Goal: Information Seeking & Learning: Learn about a topic

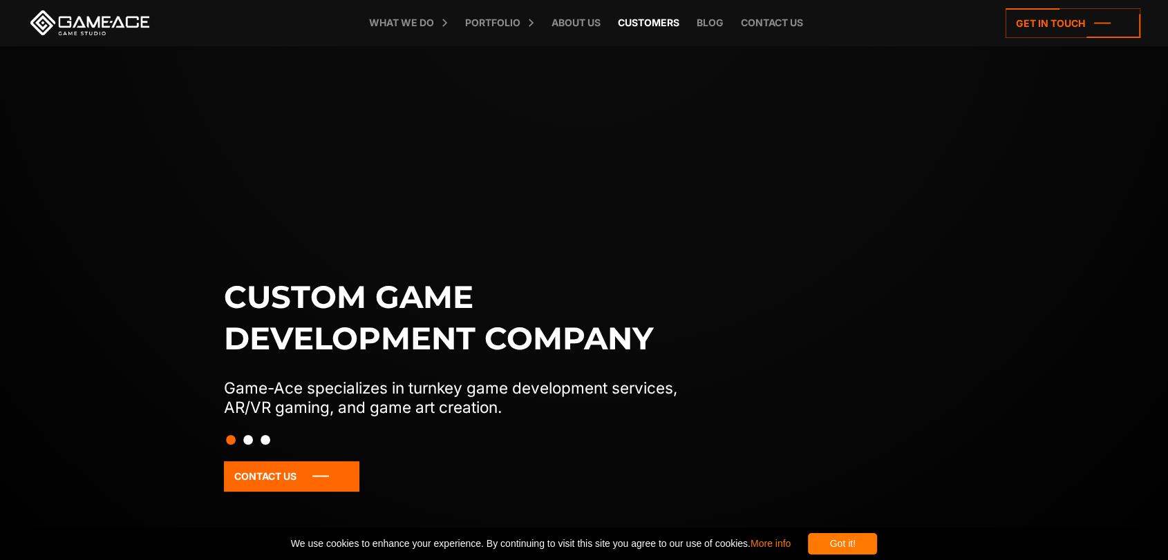
click at [635, 20] on link "Customers" at bounding box center [648, 23] width 75 height 46
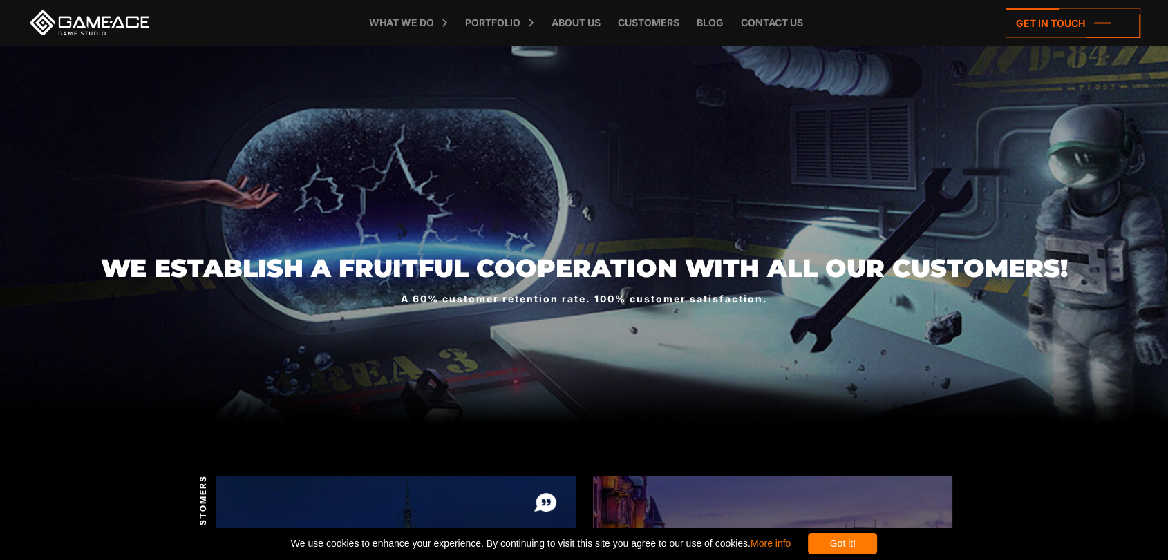
click at [877, 547] on div "Got it!" at bounding box center [842, 543] width 69 height 21
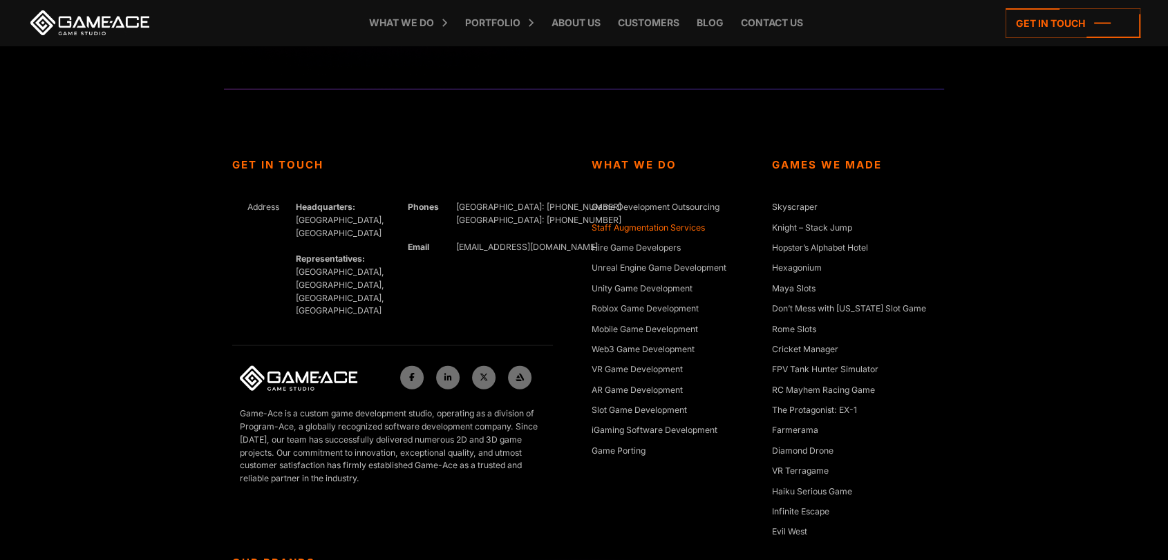
scroll to position [3224, 0]
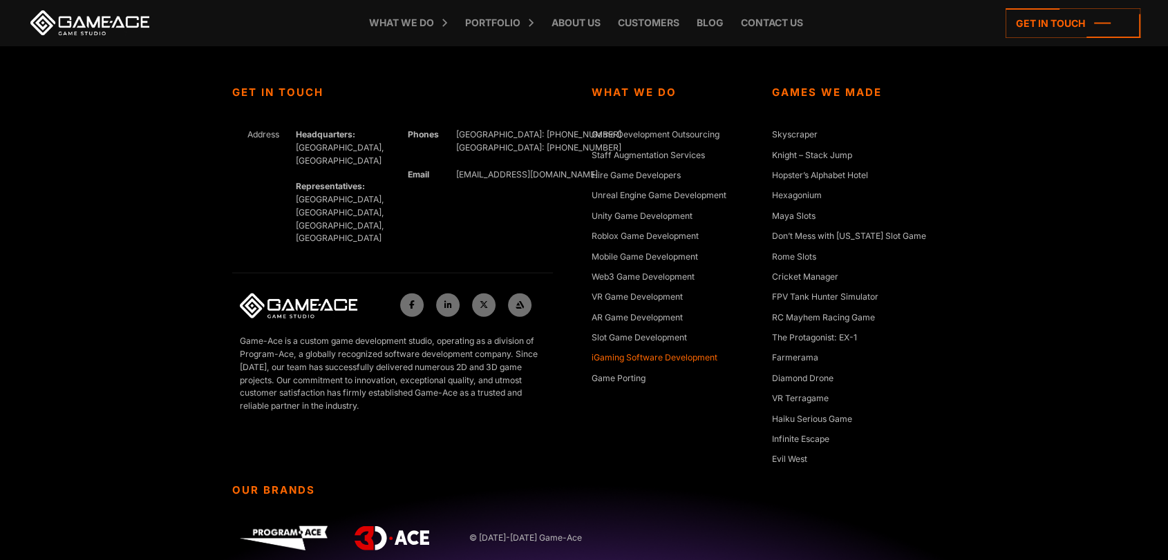
click at [699, 359] on link "iGaming Software Development" at bounding box center [655, 359] width 126 height 14
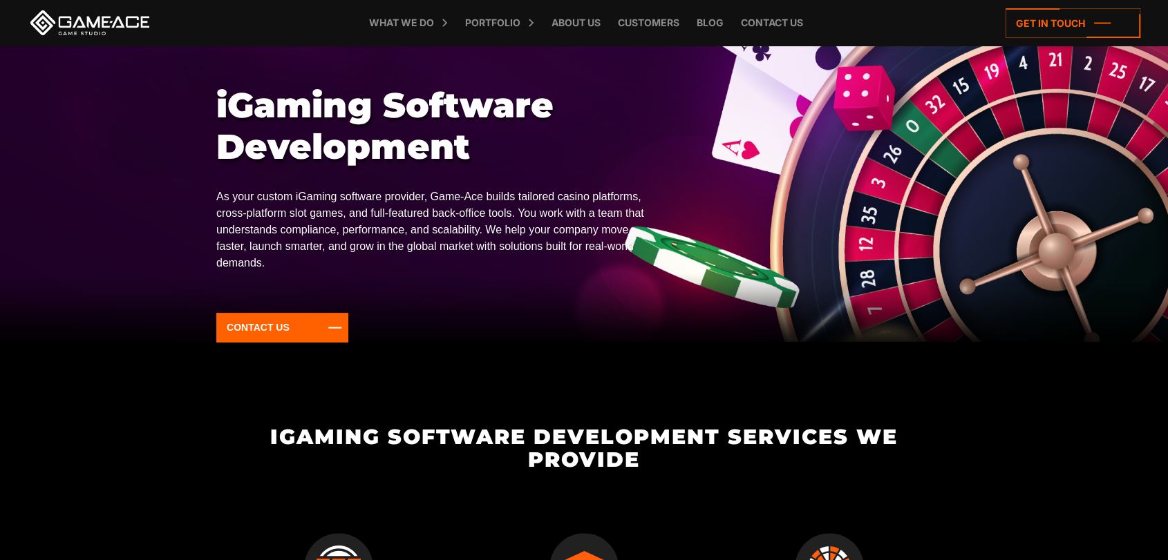
scroll to position [77, 0]
